Goal: Information Seeking & Learning: Learn about a topic

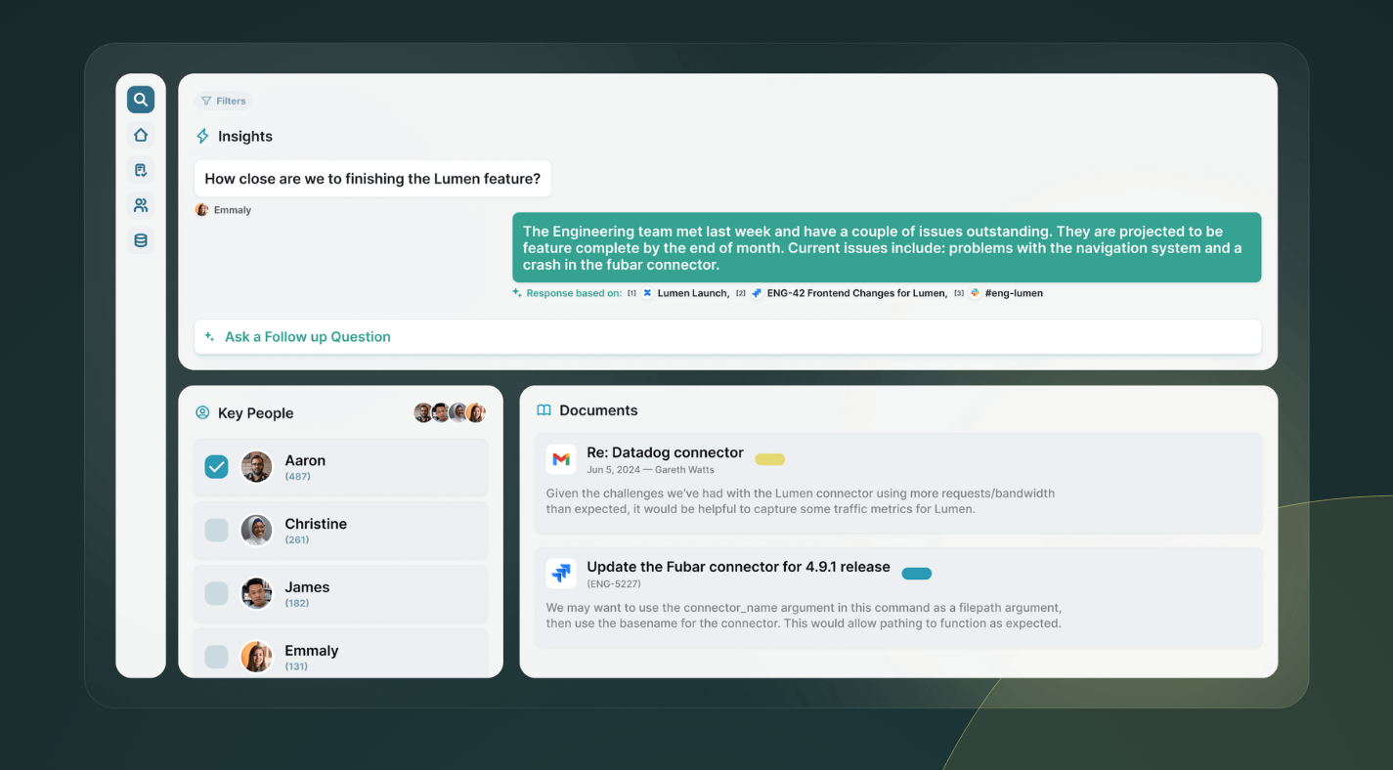
scroll to position [629, 0]
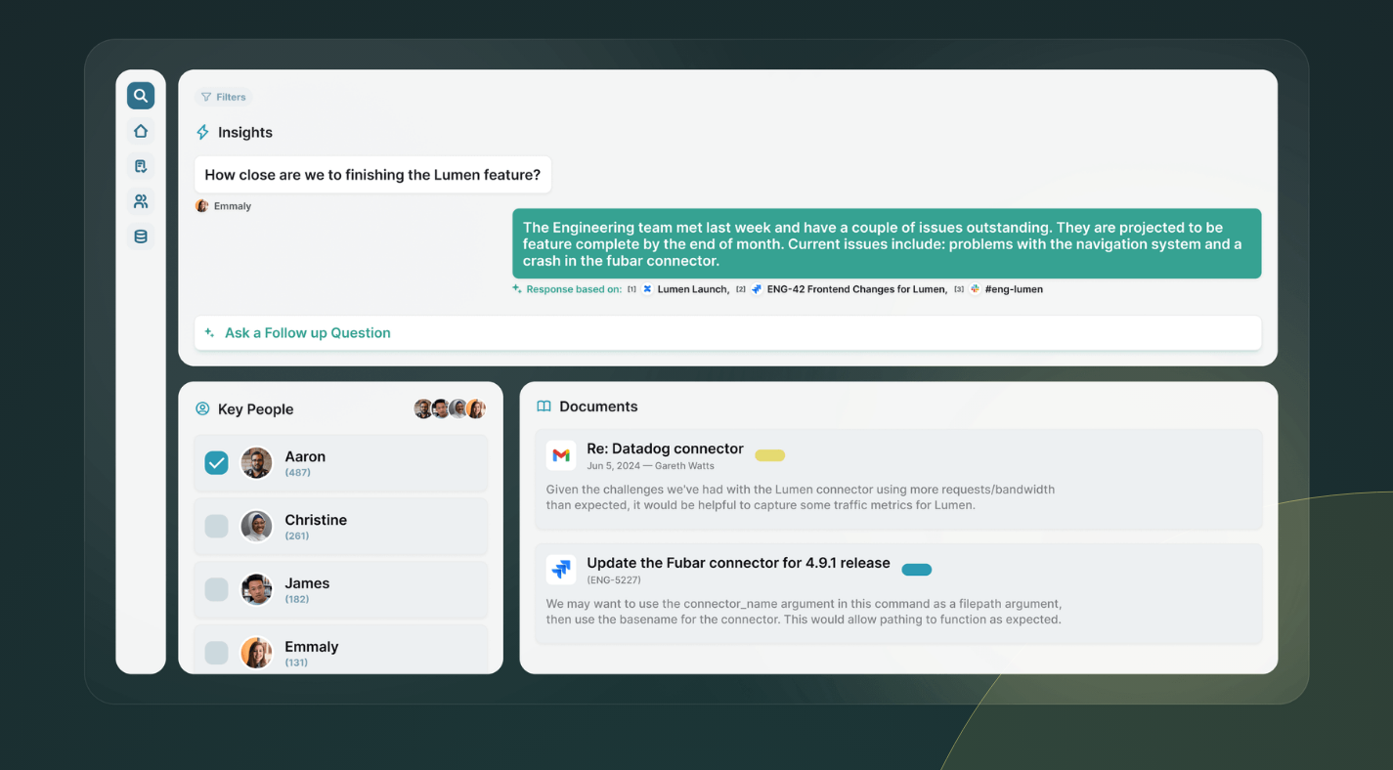
click at [222, 529] on img at bounding box center [696, 373] width 1231 height 672
click at [388, 529] on img at bounding box center [696, 373] width 1231 height 672
click at [777, 488] on img at bounding box center [696, 373] width 1231 height 672
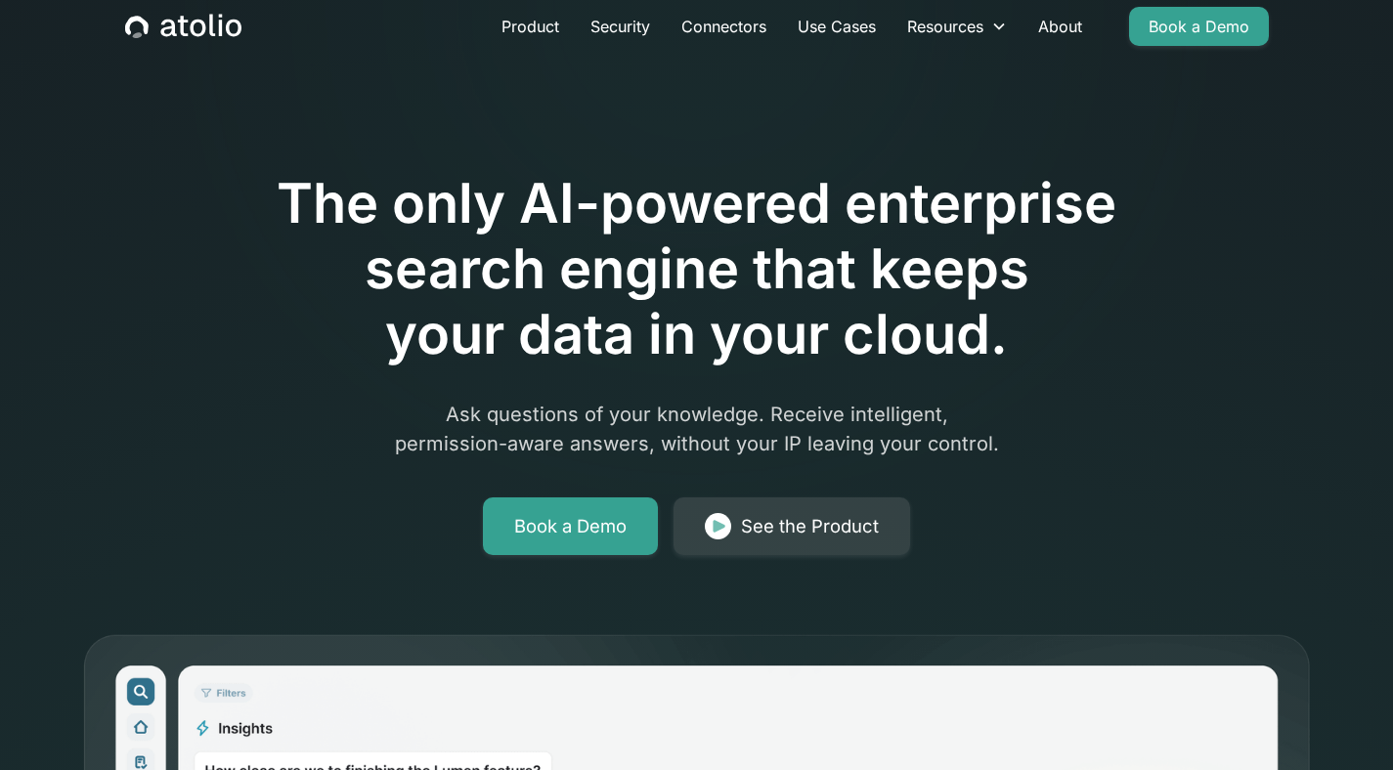
scroll to position [31, 0]
click at [799, 428] on p "Ask questions of your knowledge. Receive intelligent, permission-aware answers,…" at bounding box center [697, 430] width 751 height 59
click at [708, 421] on p "Ask questions of your knowledge. Receive intelligent, permission-aware answers,…" at bounding box center [697, 430] width 751 height 59
click at [724, 292] on h1 "The only AI-powered enterprise search engine that keeps your data in your cloud." at bounding box center [696, 270] width 1001 height 197
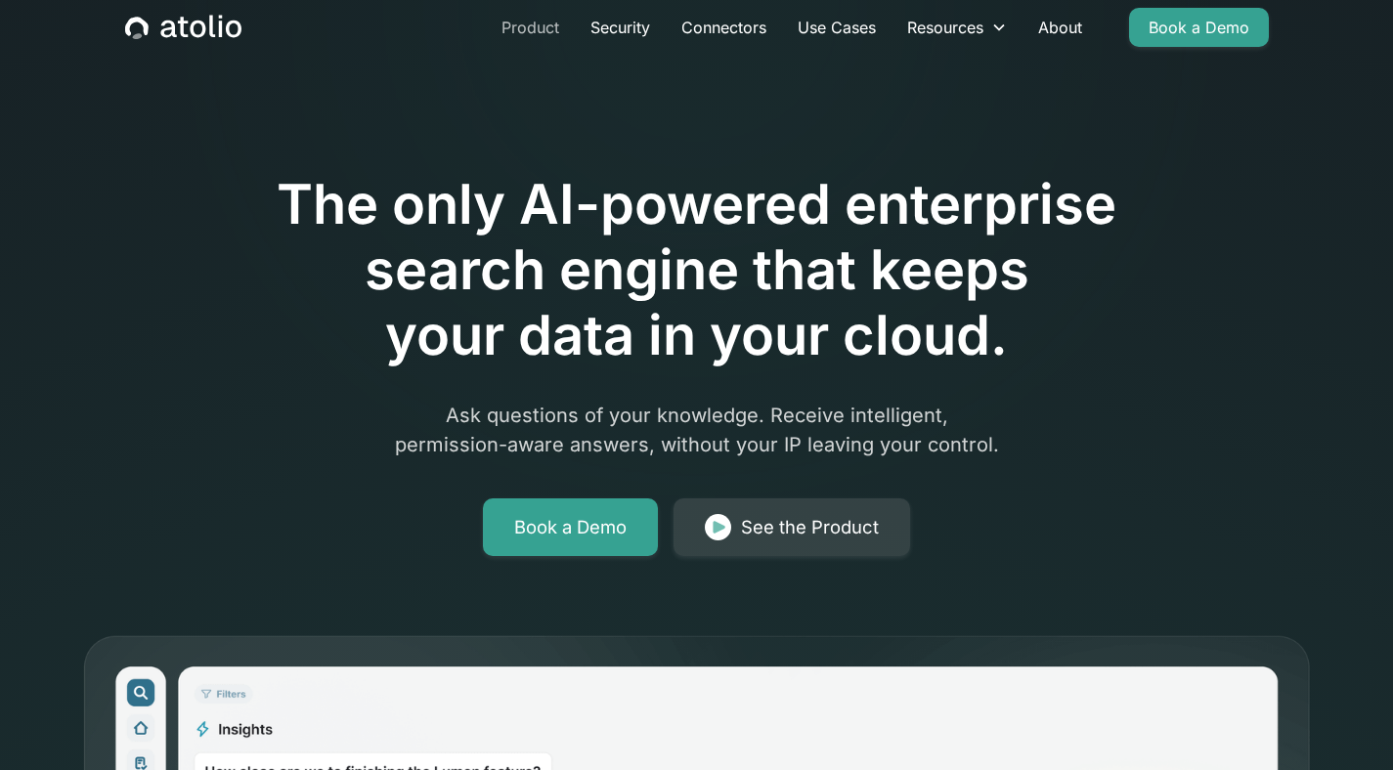
click at [529, 39] on link "Product" at bounding box center [530, 27] width 89 height 39
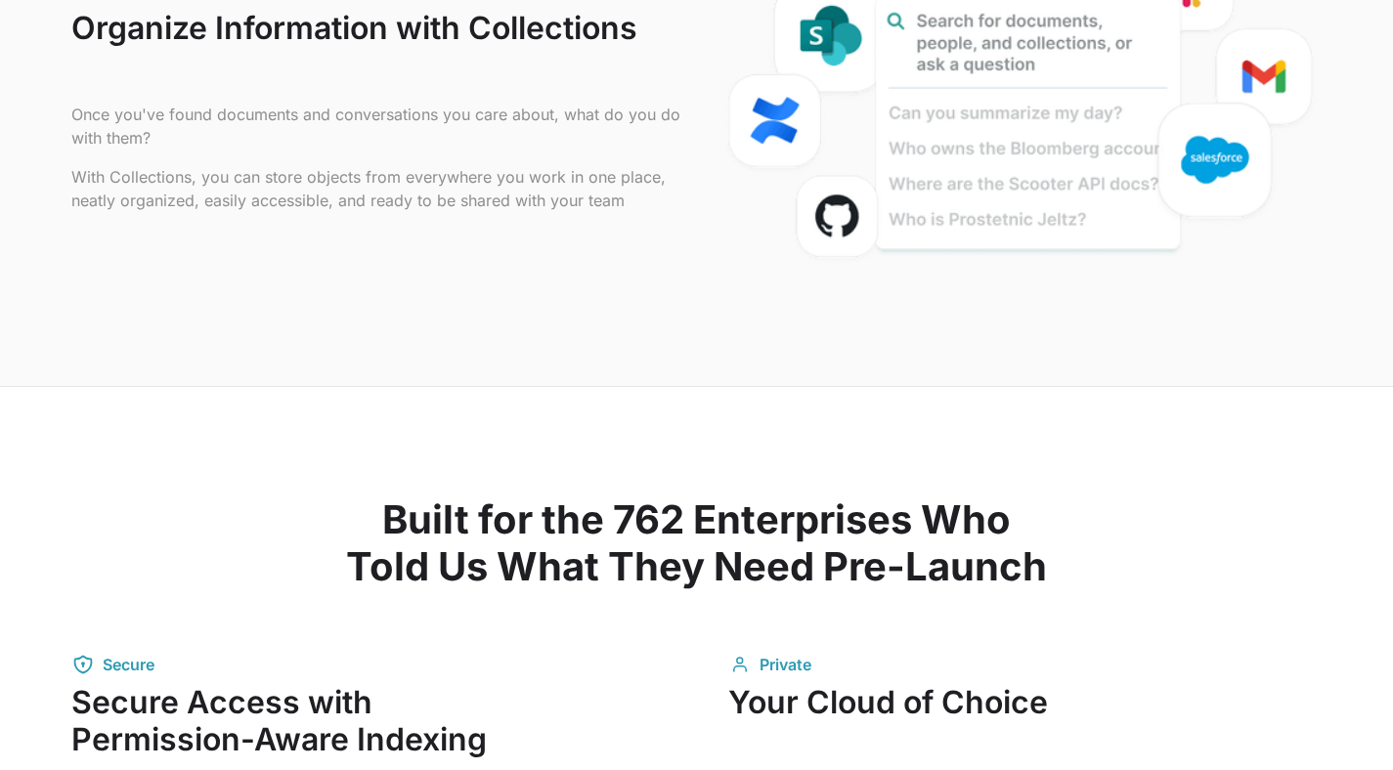
scroll to position [1939, 0]
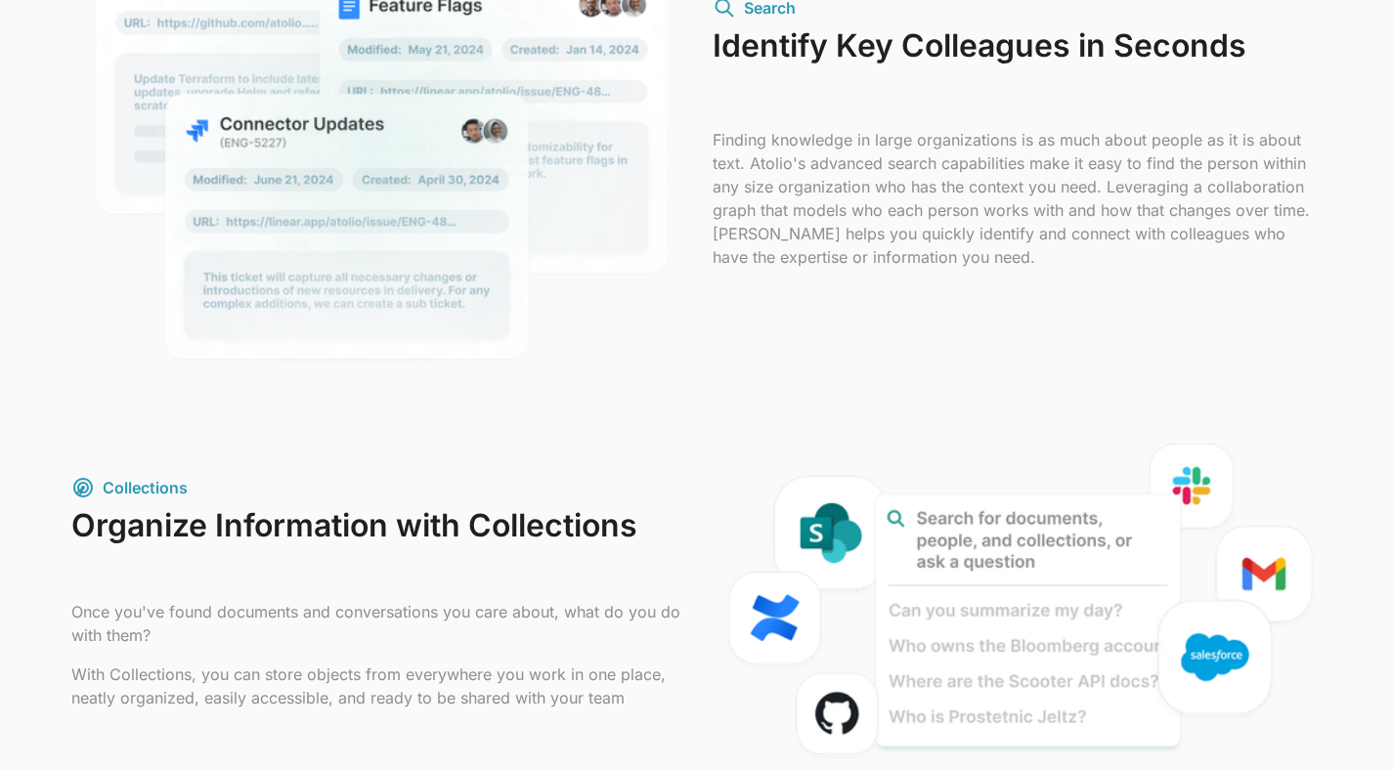
click at [501, 365] on img at bounding box center [376, 143] width 610 height 532
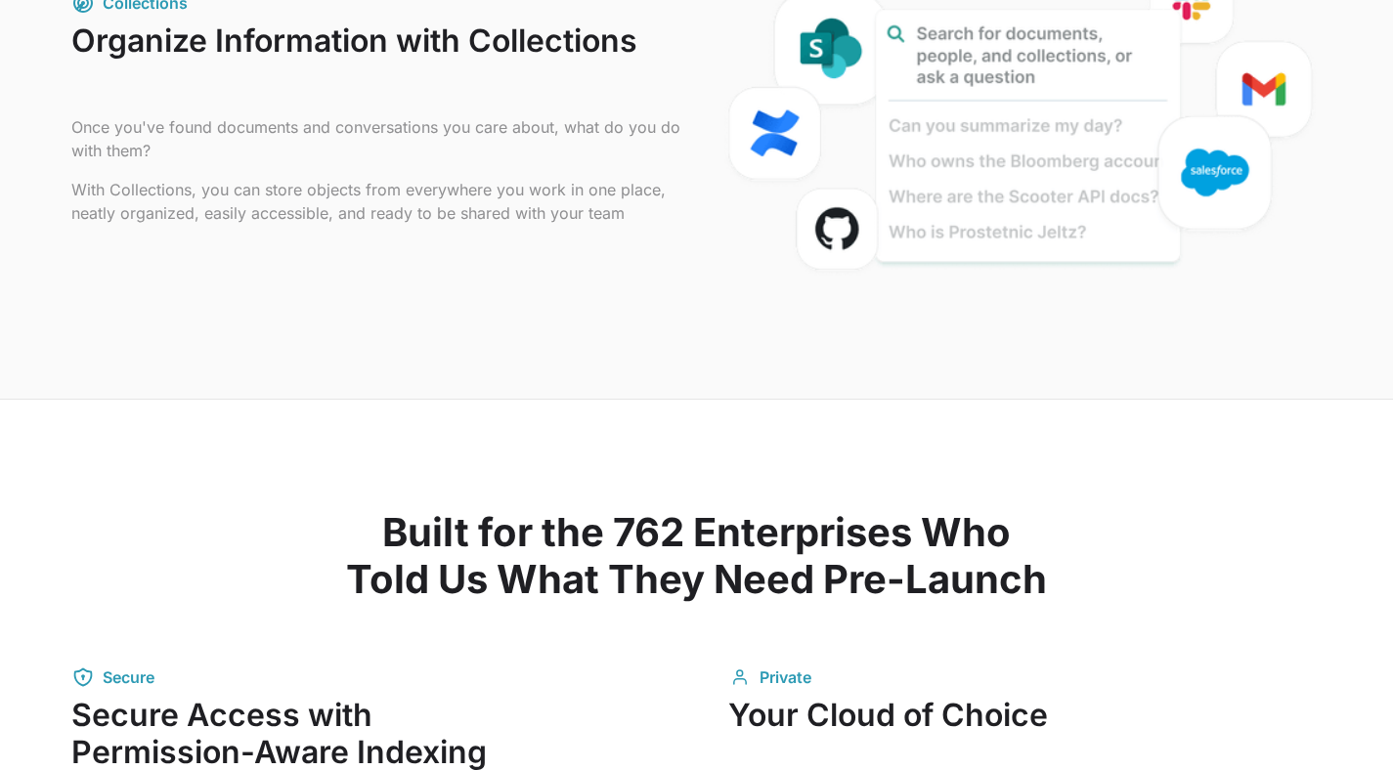
scroll to position [2654, 0]
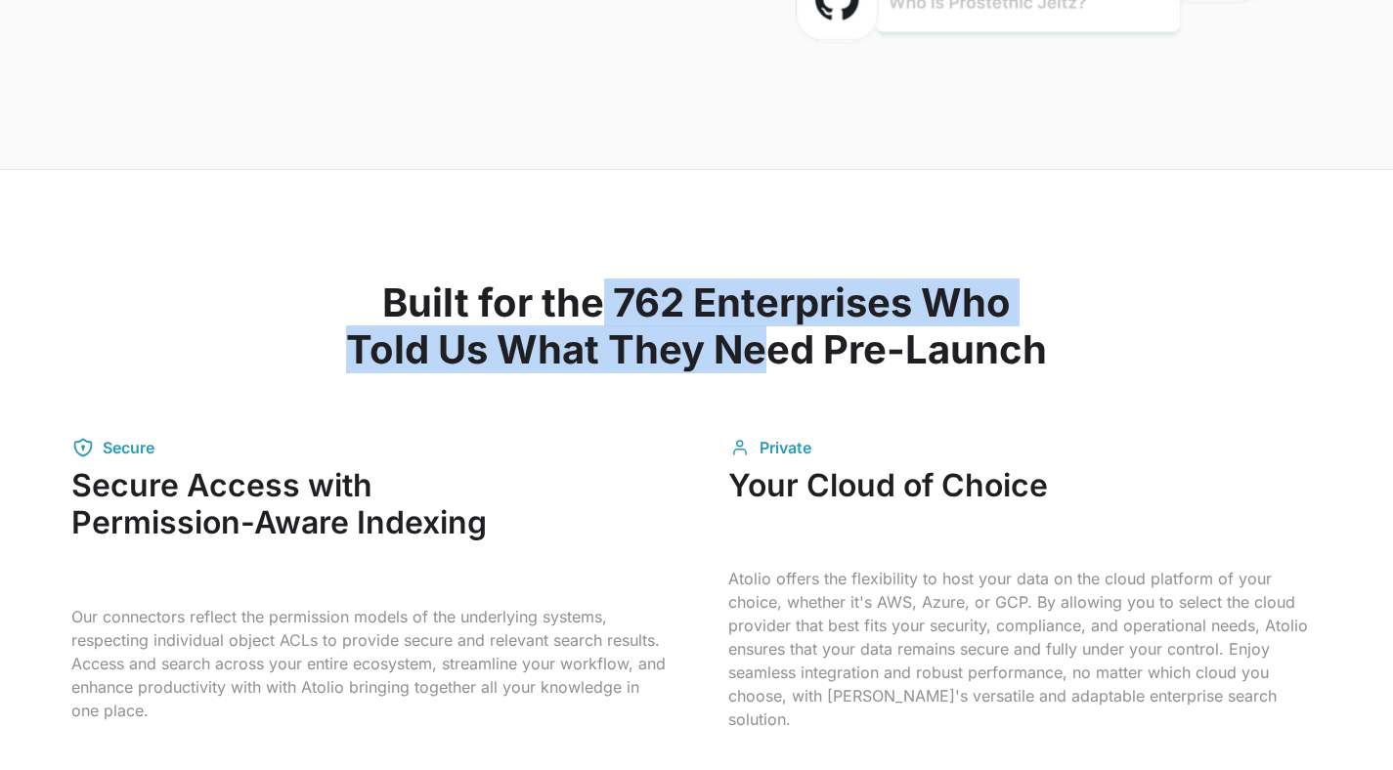
drag, startPoint x: 597, startPoint y: 306, endPoint x: 756, endPoint y: 345, distance: 163.1
click at [756, 344] on h2 "Built for the 762 Enterprises Who Told Us What They Need Pre-Launch" at bounding box center [696, 327] width 1251 height 94
click at [757, 346] on h2 "Built for the 762 Enterprises Who Told Us What They Need Pre-Launch" at bounding box center [696, 327] width 1251 height 94
